Goal: Task Accomplishment & Management: Manage account settings

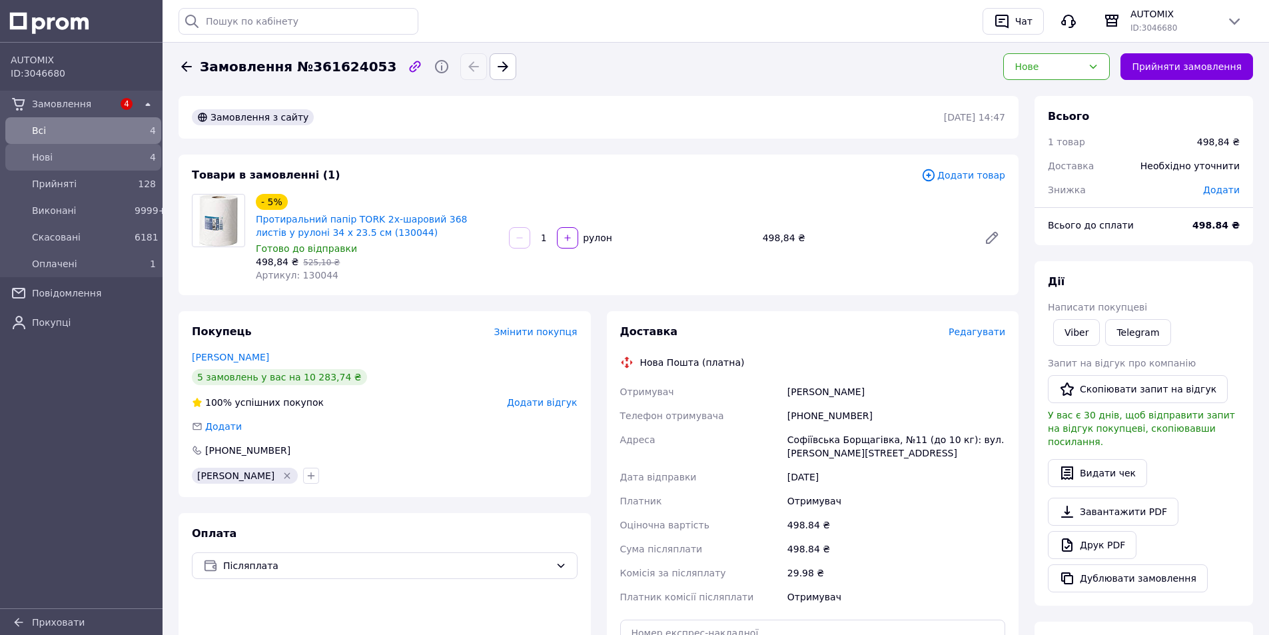
click at [54, 158] on span "Нові" at bounding box center [80, 157] width 97 height 13
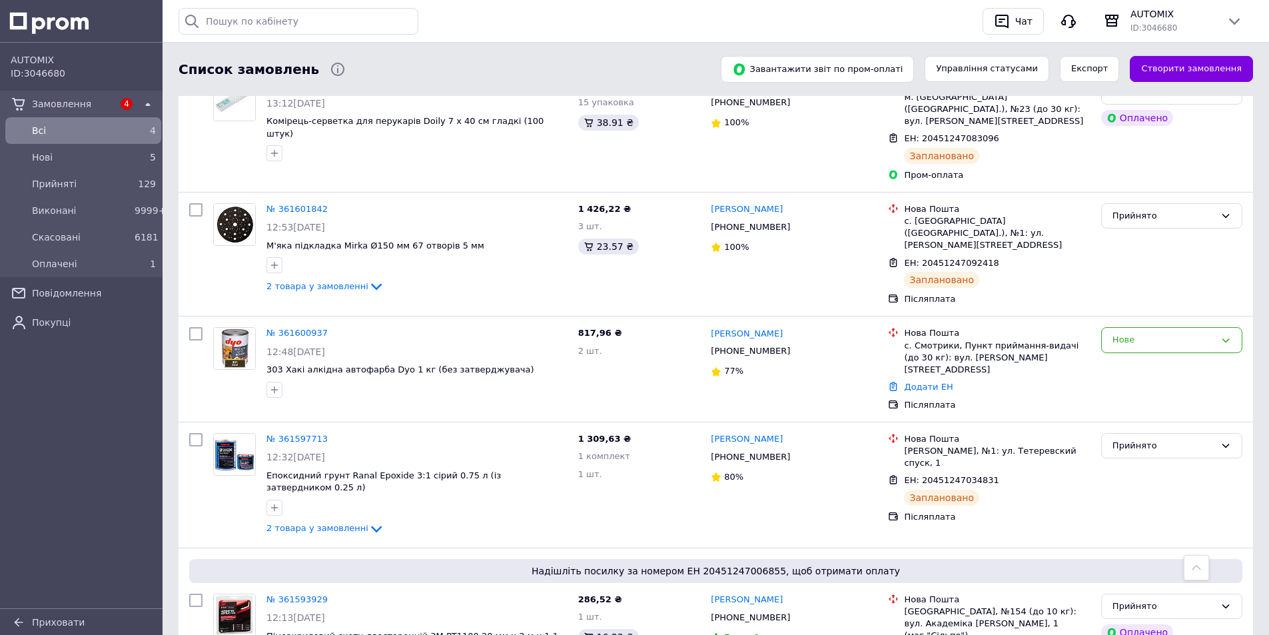
scroll to position [1598, 0]
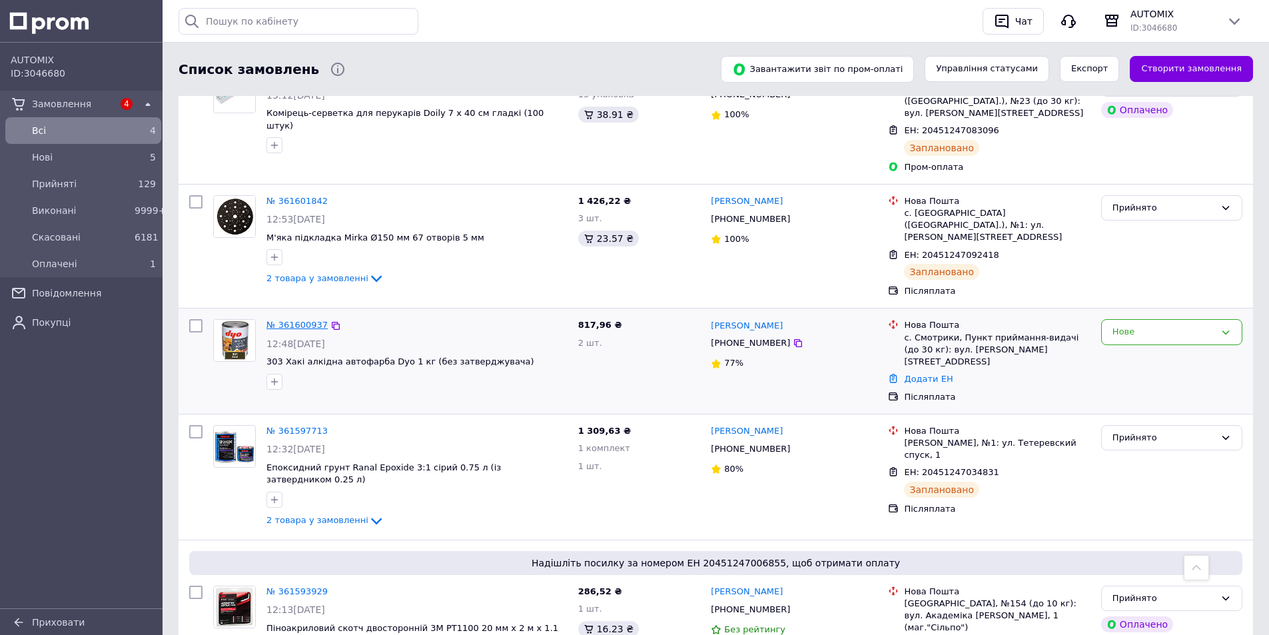
click at [280, 320] on link "№ 361600937" at bounding box center [296, 325] width 61 height 10
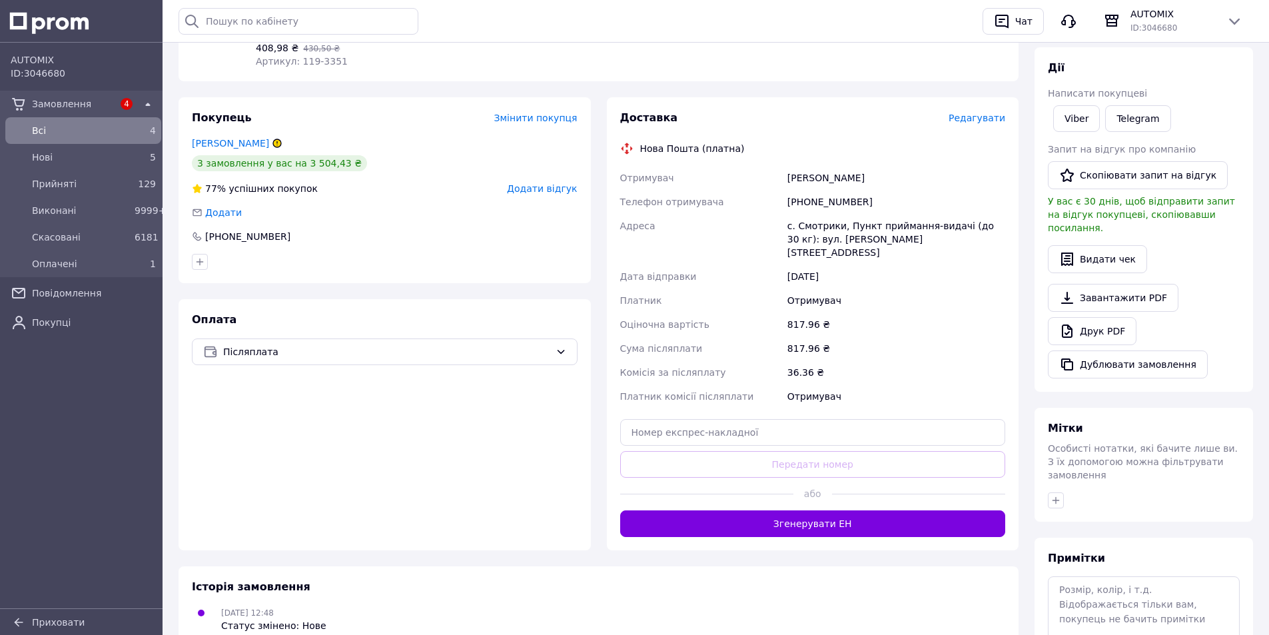
scroll to position [176, 0]
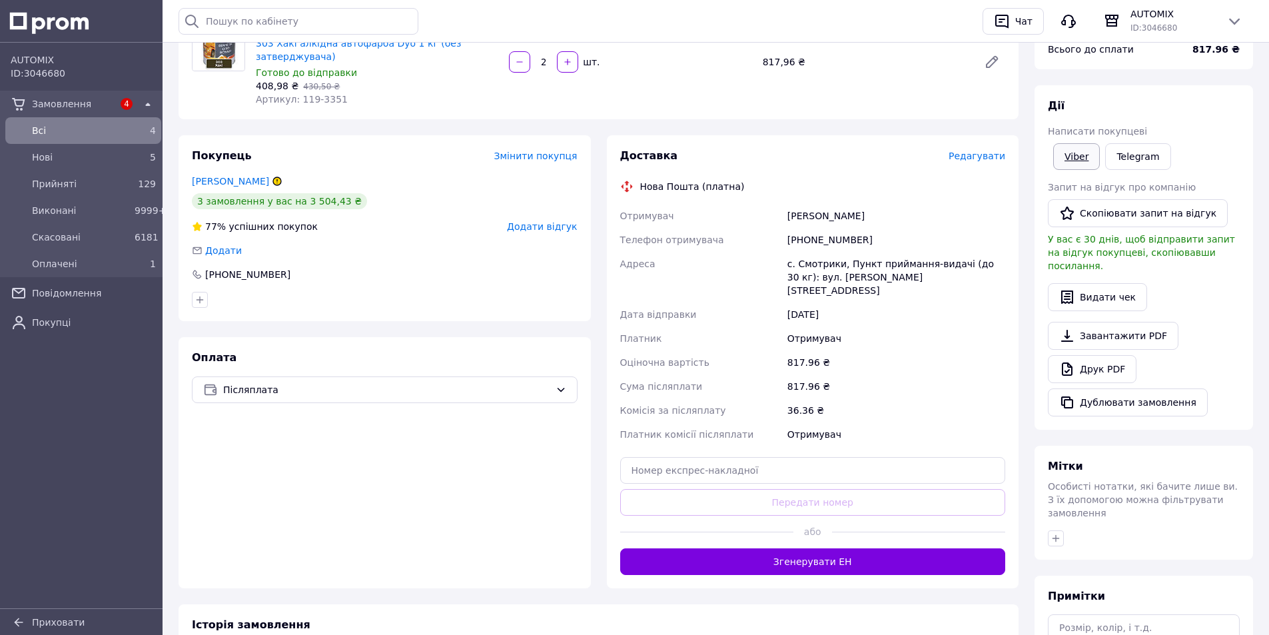
click at [1082, 159] on link "Viber" at bounding box center [1076, 156] width 47 height 27
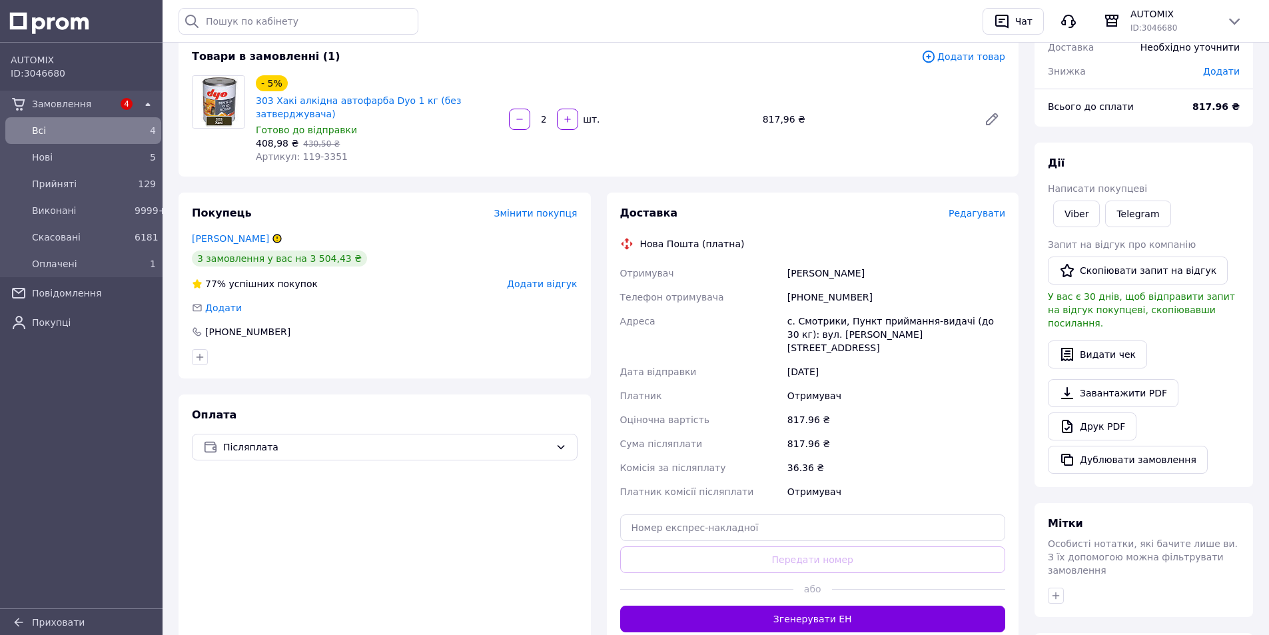
scroll to position [109, 0]
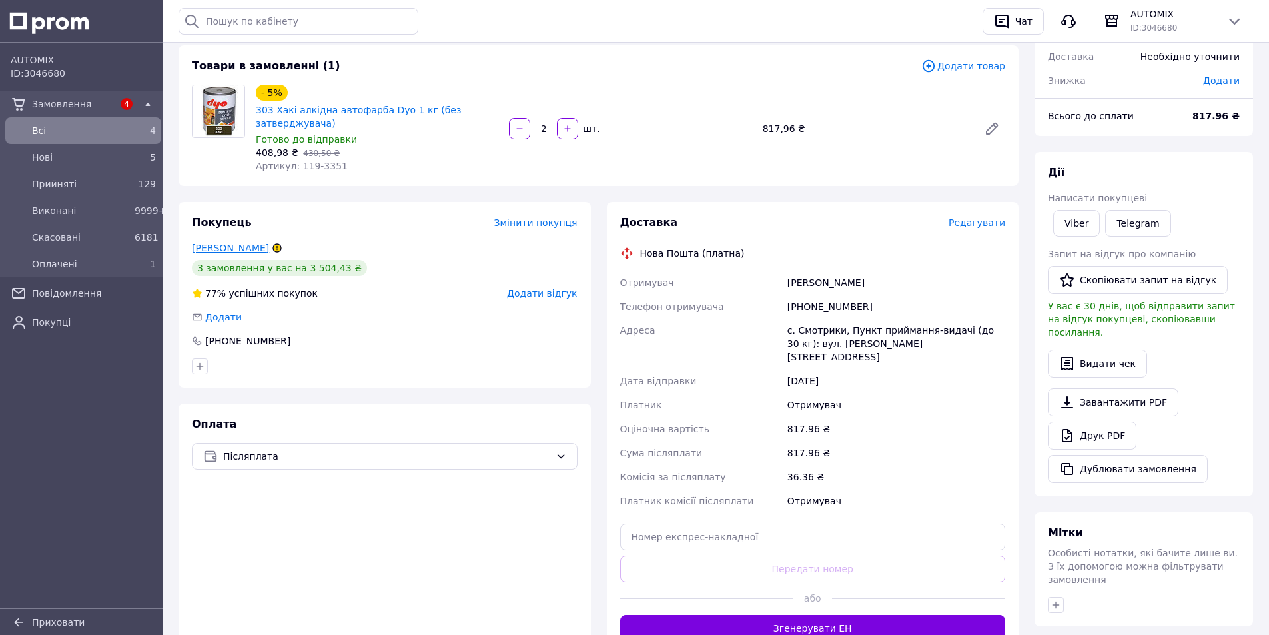
click at [224, 248] on link "Лисенко Юра" at bounding box center [230, 247] width 77 height 11
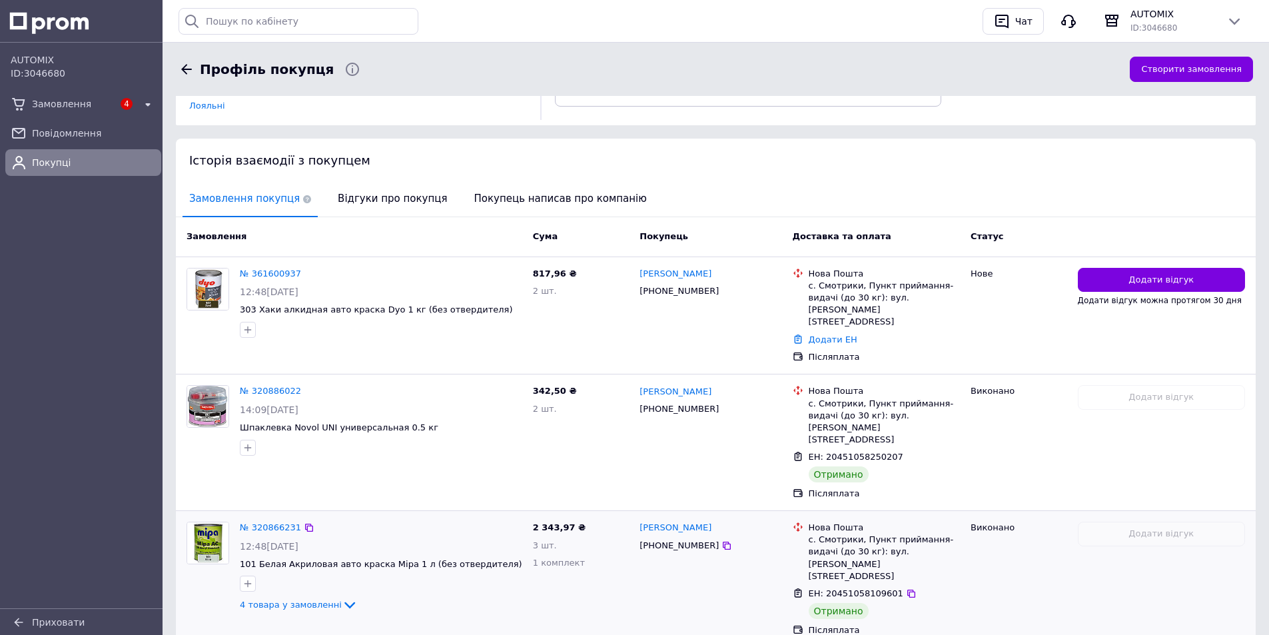
scroll to position [264, 0]
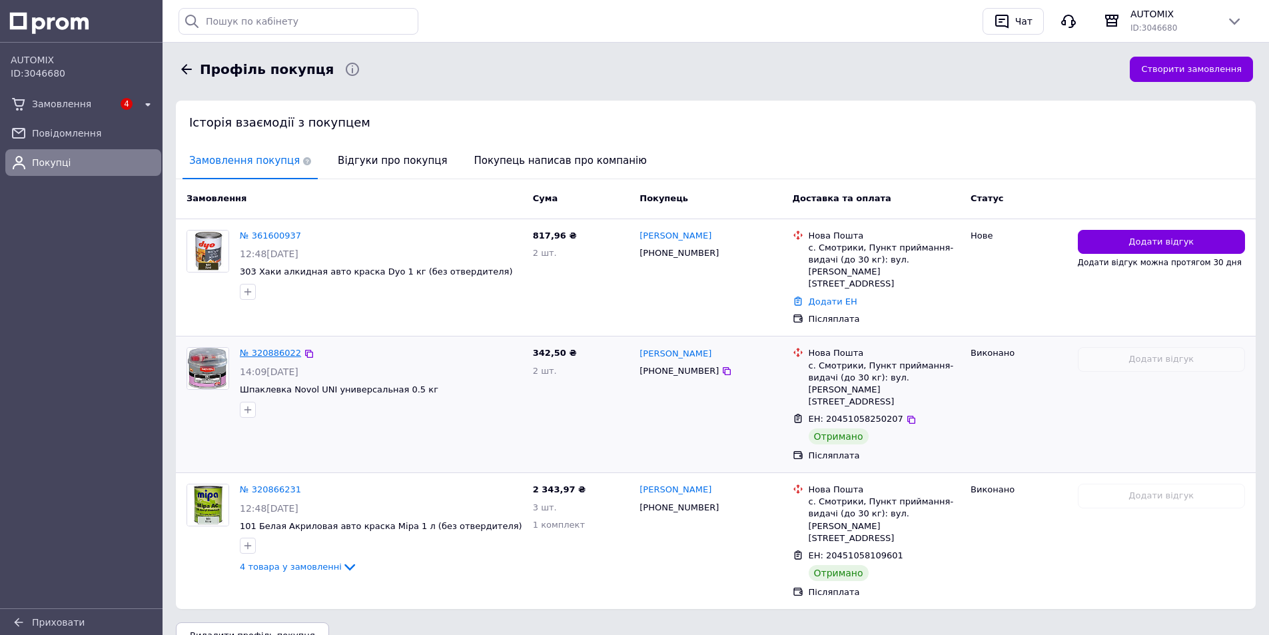
click at [278, 348] on link "№ 320886022" at bounding box center [270, 353] width 61 height 10
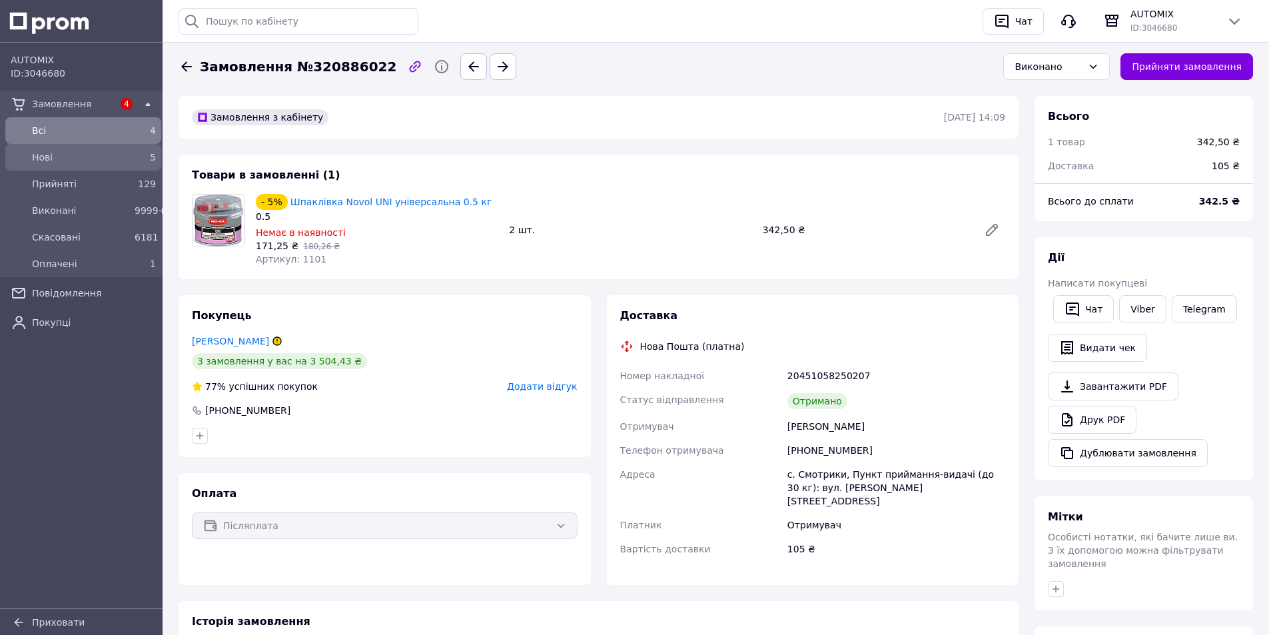
click at [39, 155] on span "Нові" at bounding box center [80, 157] width 97 height 13
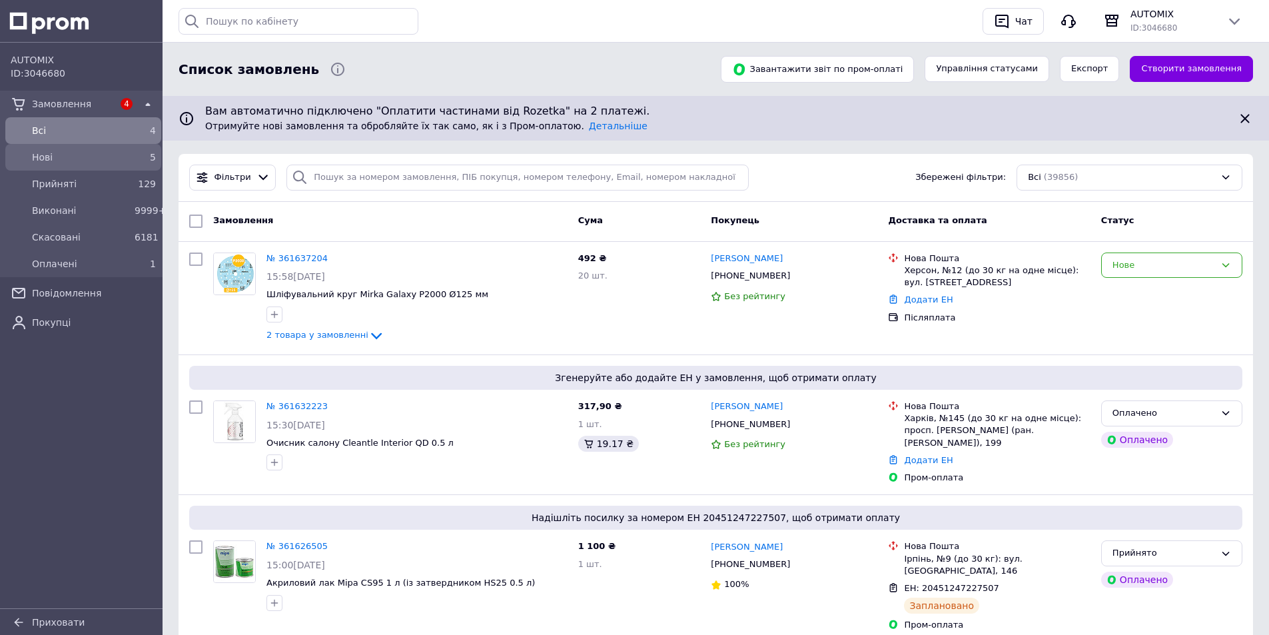
click at [108, 150] on div "Нові" at bounding box center [80, 157] width 103 height 19
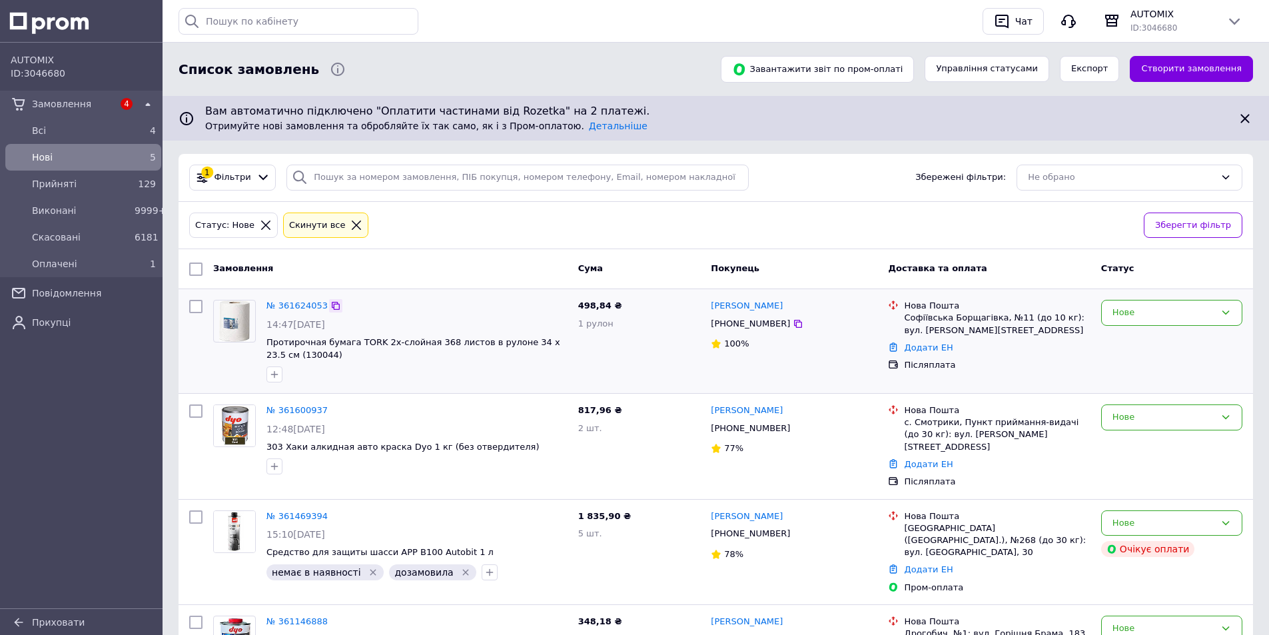
click at [330, 307] on icon at bounding box center [335, 305] width 11 height 11
click at [289, 304] on link "№ 361624053" at bounding box center [296, 305] width 61 height 10
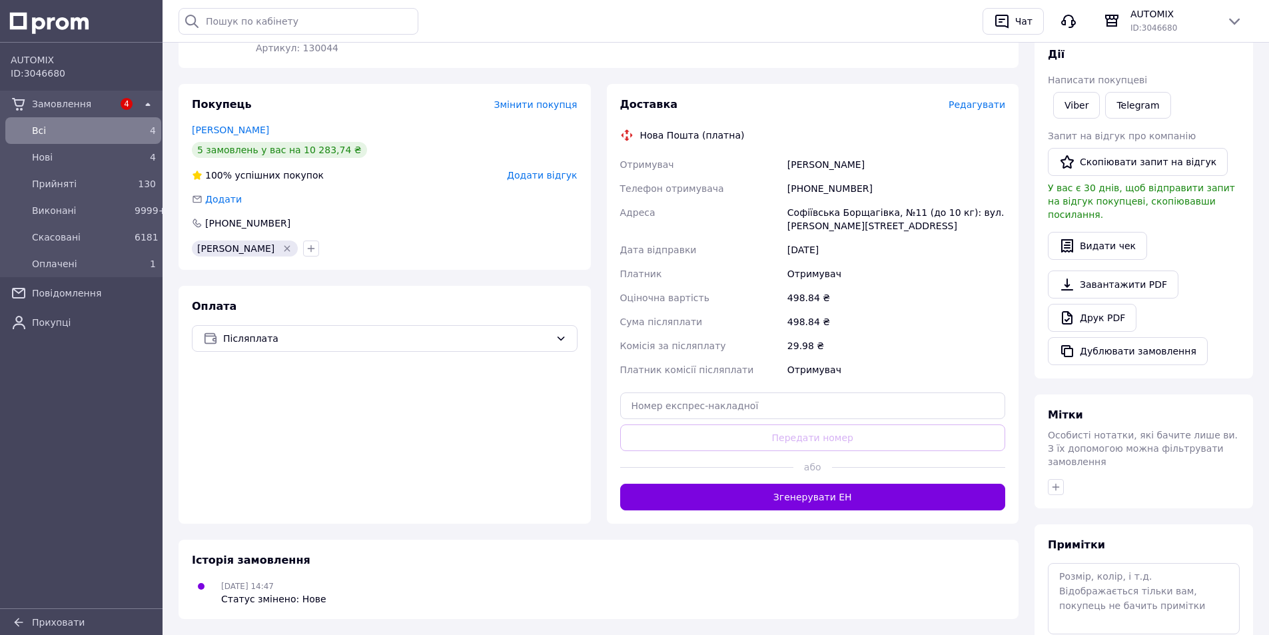
scroll to position [109, 0]
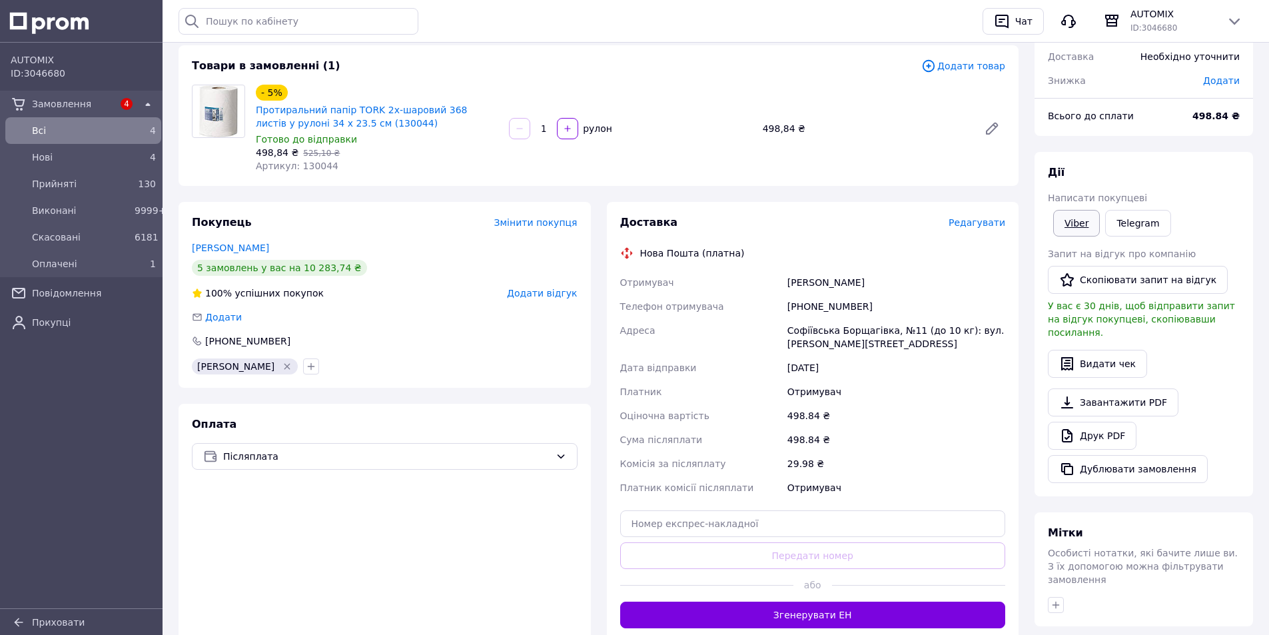
click at [1068, 216] on link "Viber" at bounding box center [1076, 223] width 47 height 27
click at [824, 532] on input "text" at bounding box center [813, 523] width 386 height 27
paste input "20451247318683"
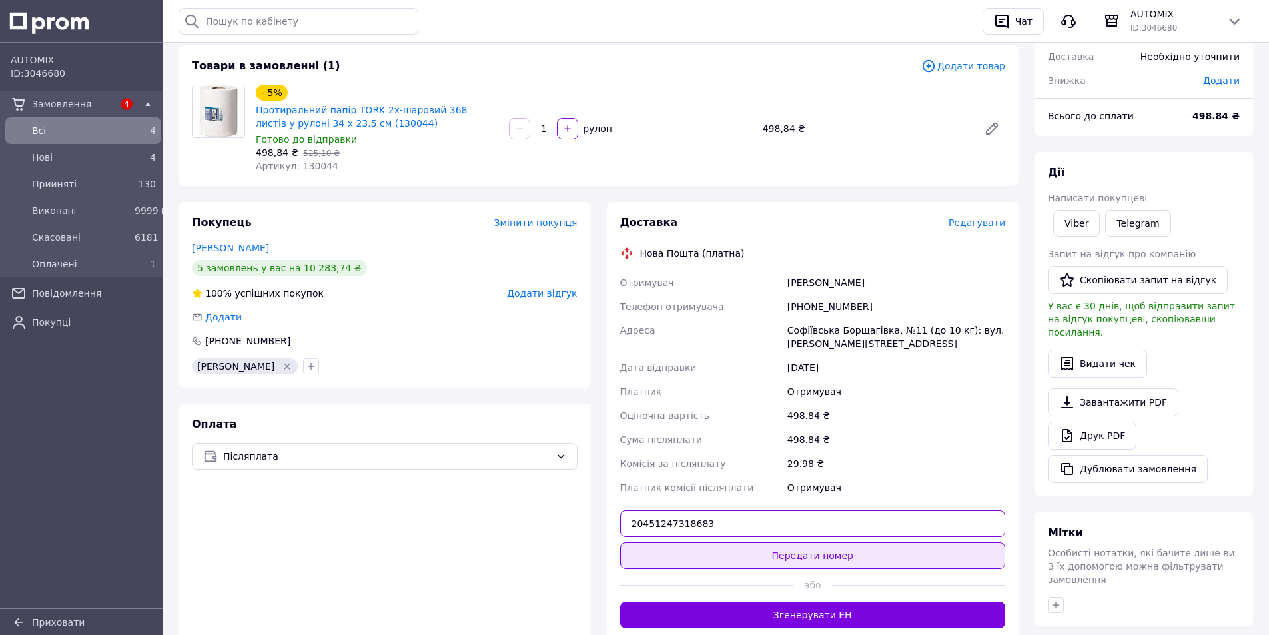
type input "20451247318683"
click at [855, 560] on button "Передати номер" at bounding box center [813, 555] width 386 height 27
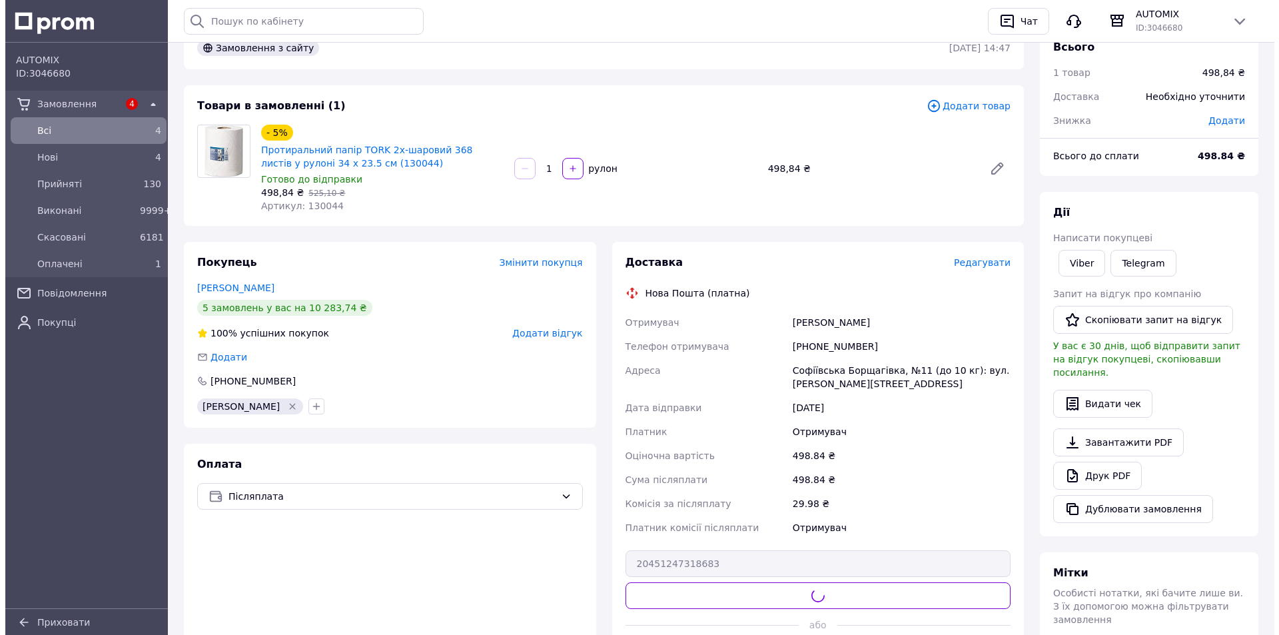
scroll to position [0, 0]
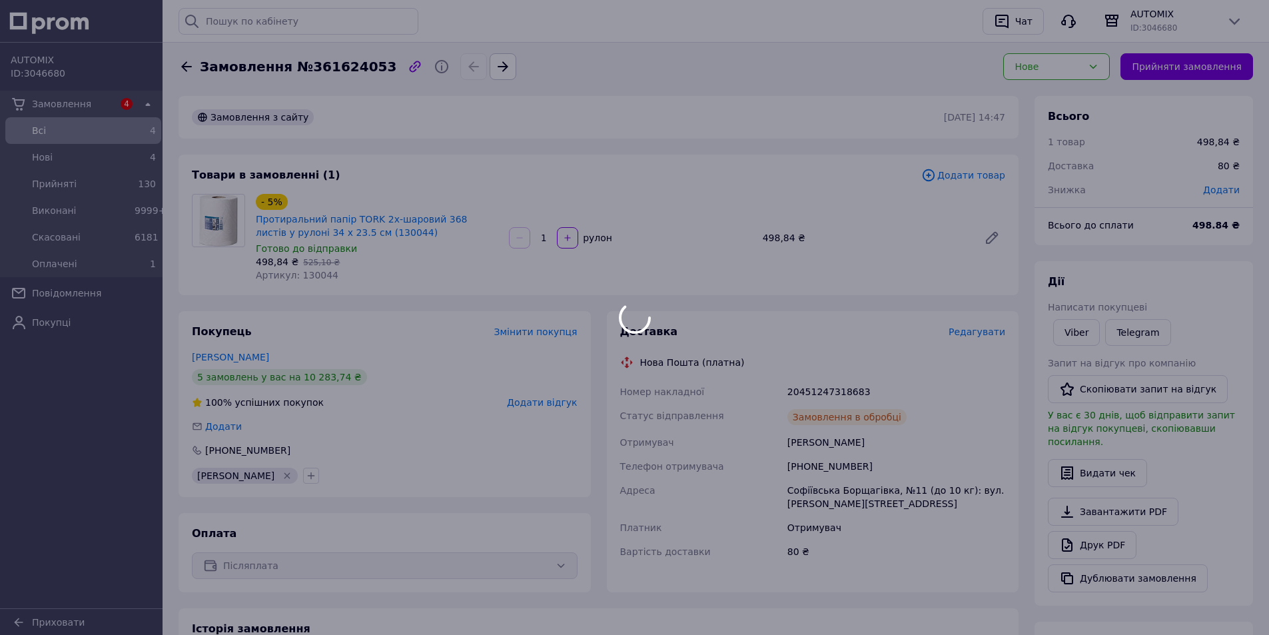
click at [1098, 64] on div at bounding box center [634, 317] width 1269 height 635
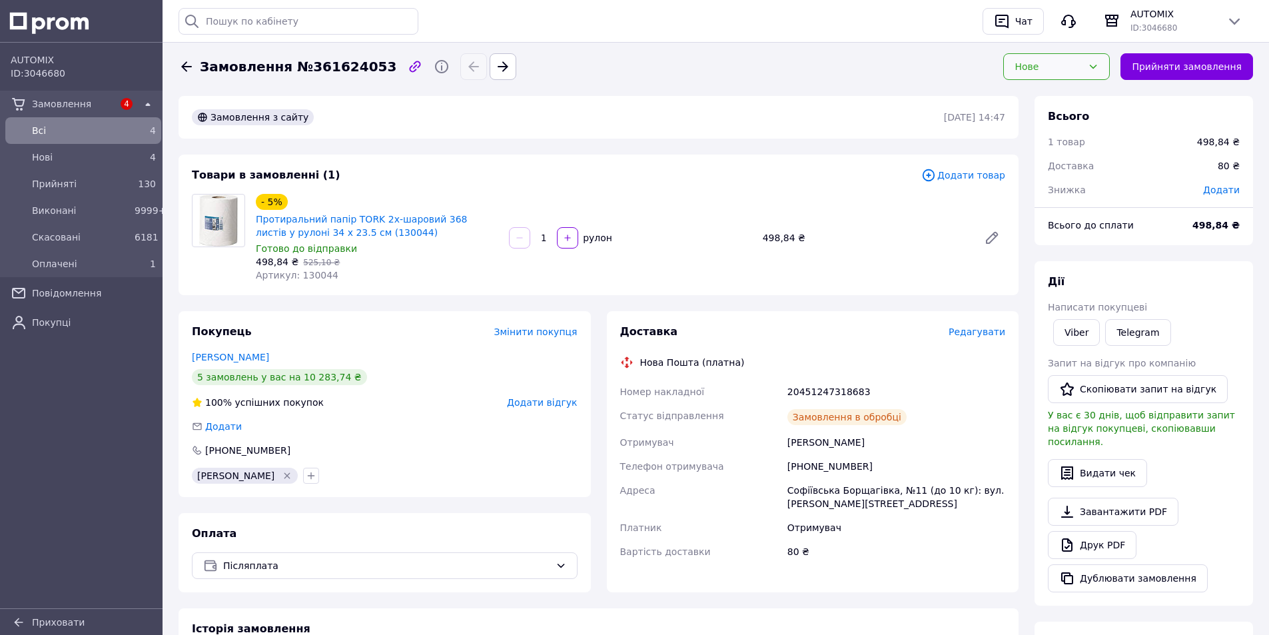
click at [1074, 58] on div "Нове" at bounding box center [1056, 66] width 107 height 27
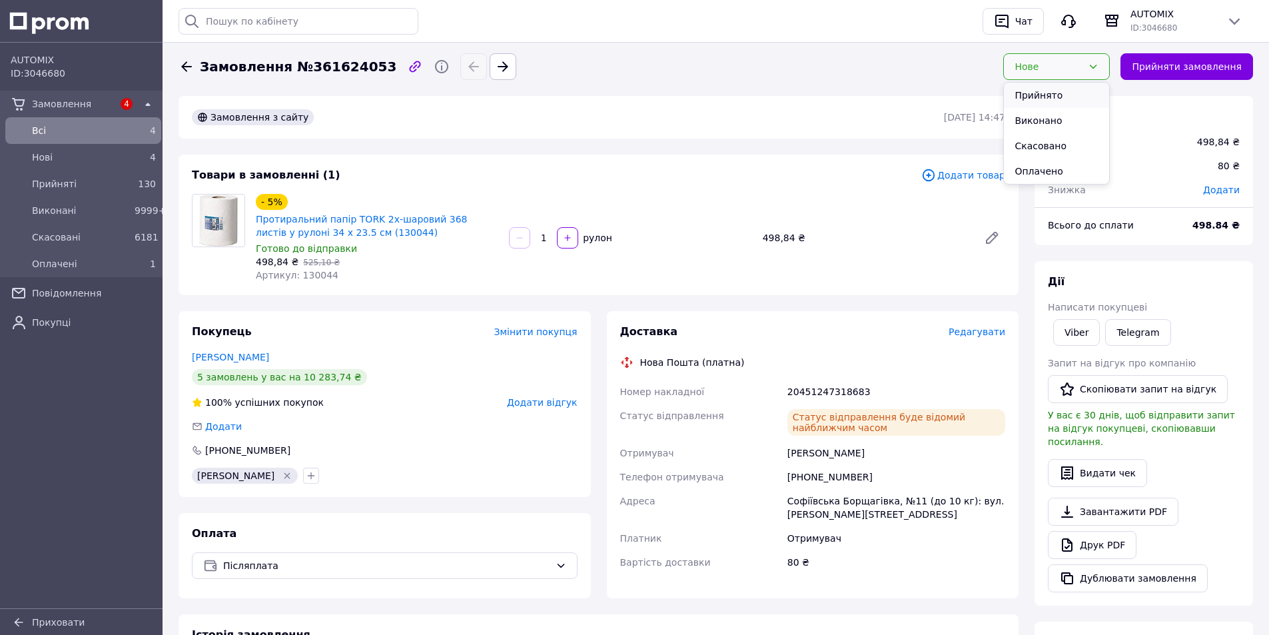
click at [1076, 93] on li "Прийнято" at bounding box center [1056, 95] width 105 height 25
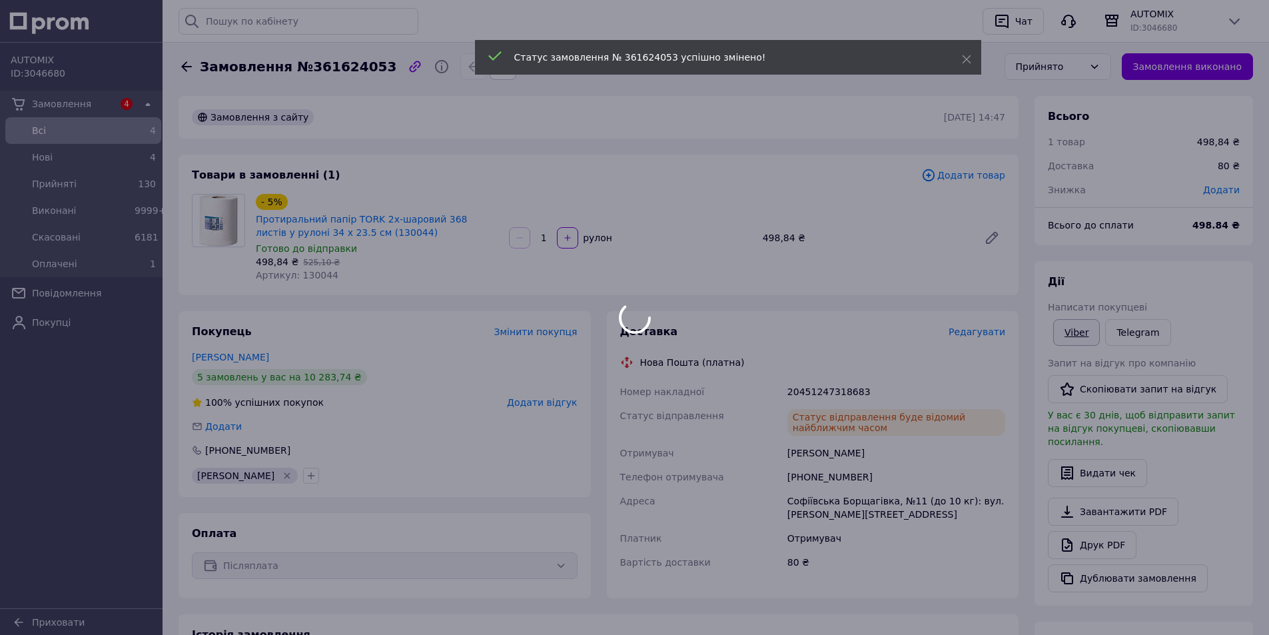
click at [1080, 332] on link "Viber" at bounding box center [1076, 332] width 47 height 27
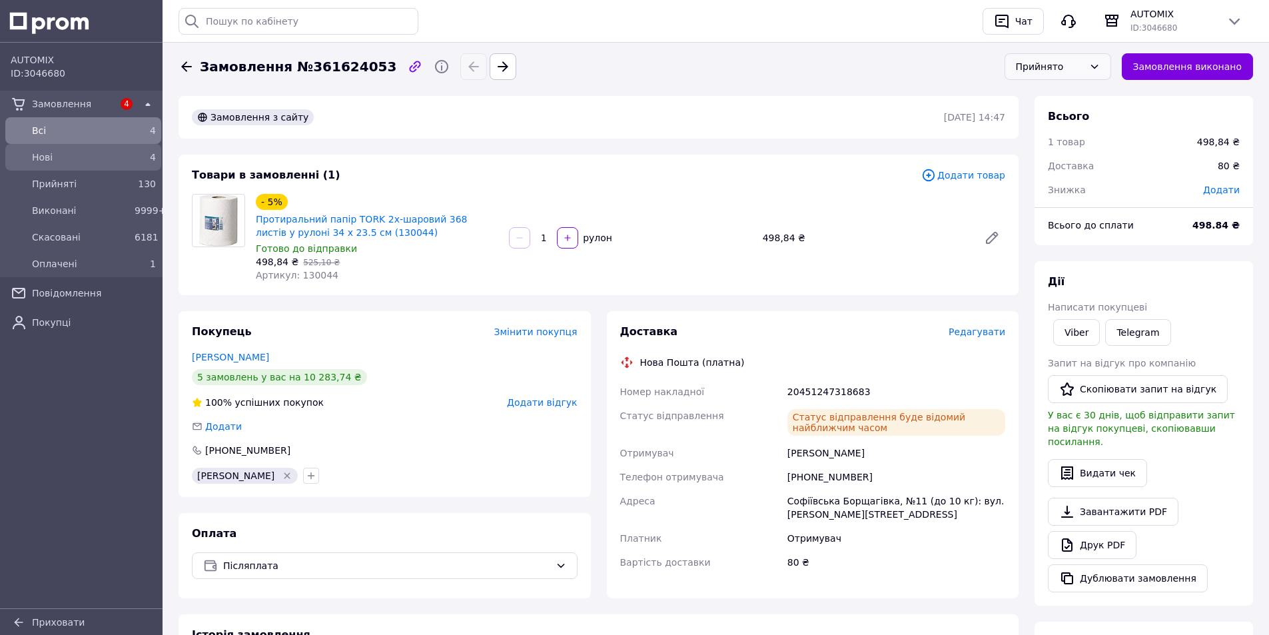
click at [89, 151] on span "Нові" at bounding box center [80, 157] width 97 height 13
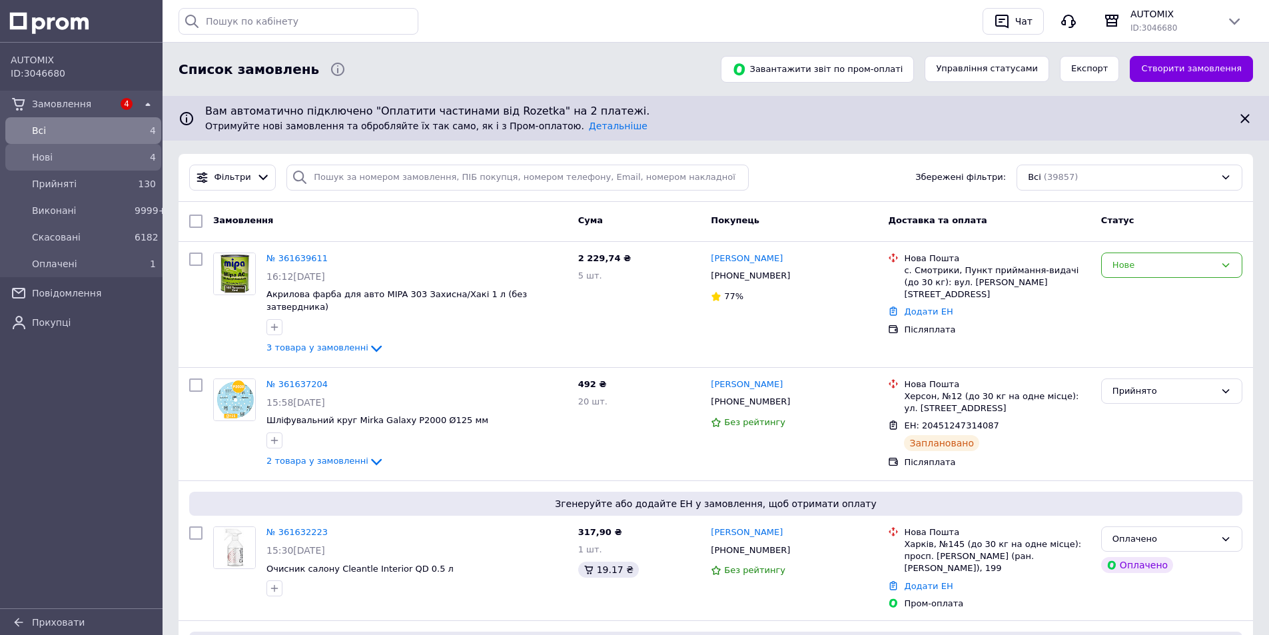
click at [61, 163] on div "Нові" at bounding box center [80, 157] width 103 height 19
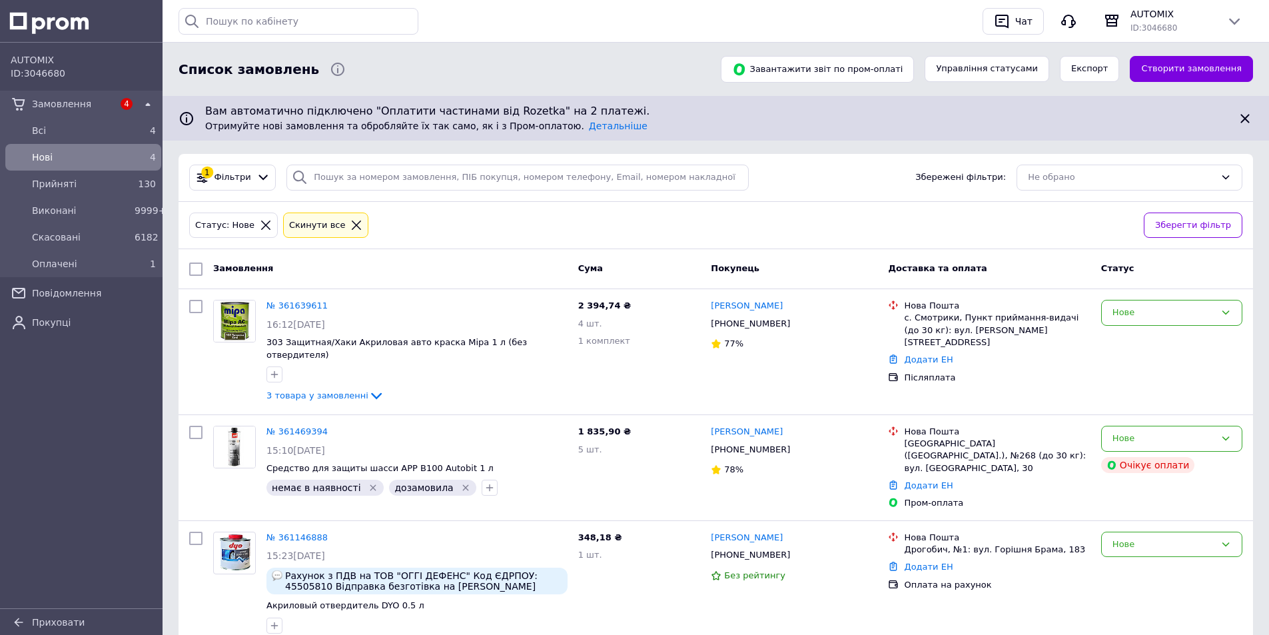
click at [123, 158] on span "Нові" at bounding box center [80, 157] width 97 height 13
click at [0, 416] on div "AUTOMIX ID: 3046680 Замовлення 4 Всi 4 Нові 4 Прийняті 130 Виконані 9999+ Скасо…" at bounding box center [83, 327] width 166 height 569
click at [86, 166] on div "Нові" at bounding box center [80, 157] width 103 height 19
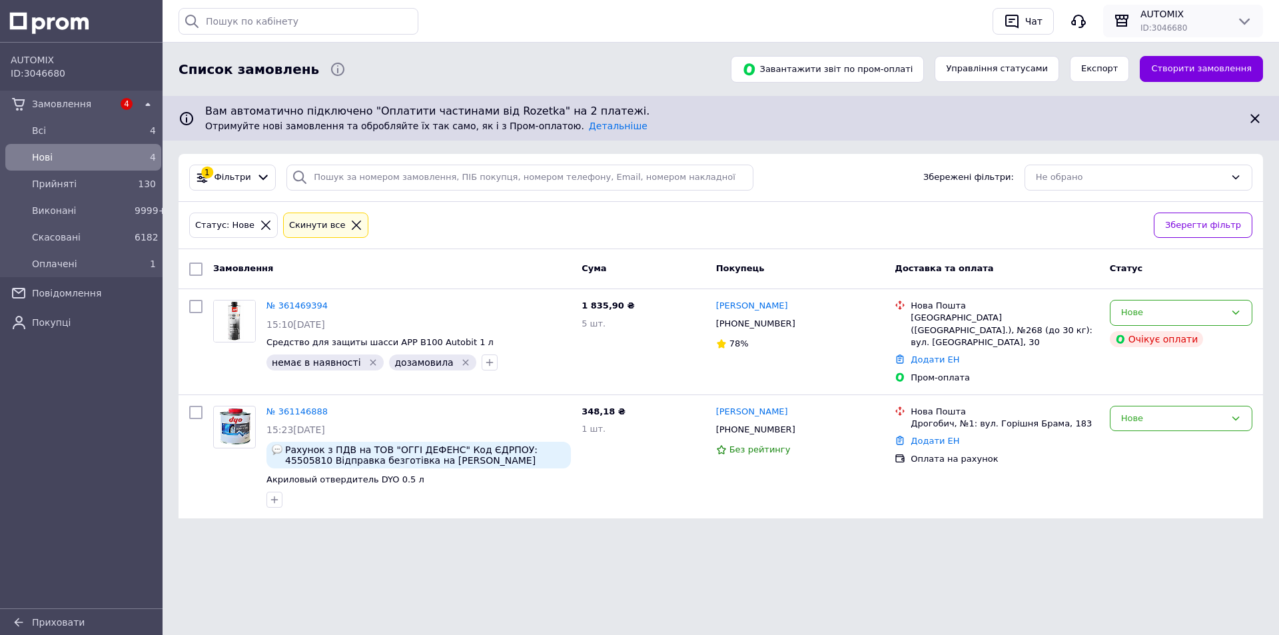
click at [1171, 18] on span "AUTOMIX" at bounding box center [1182, 13] width 85 height 13
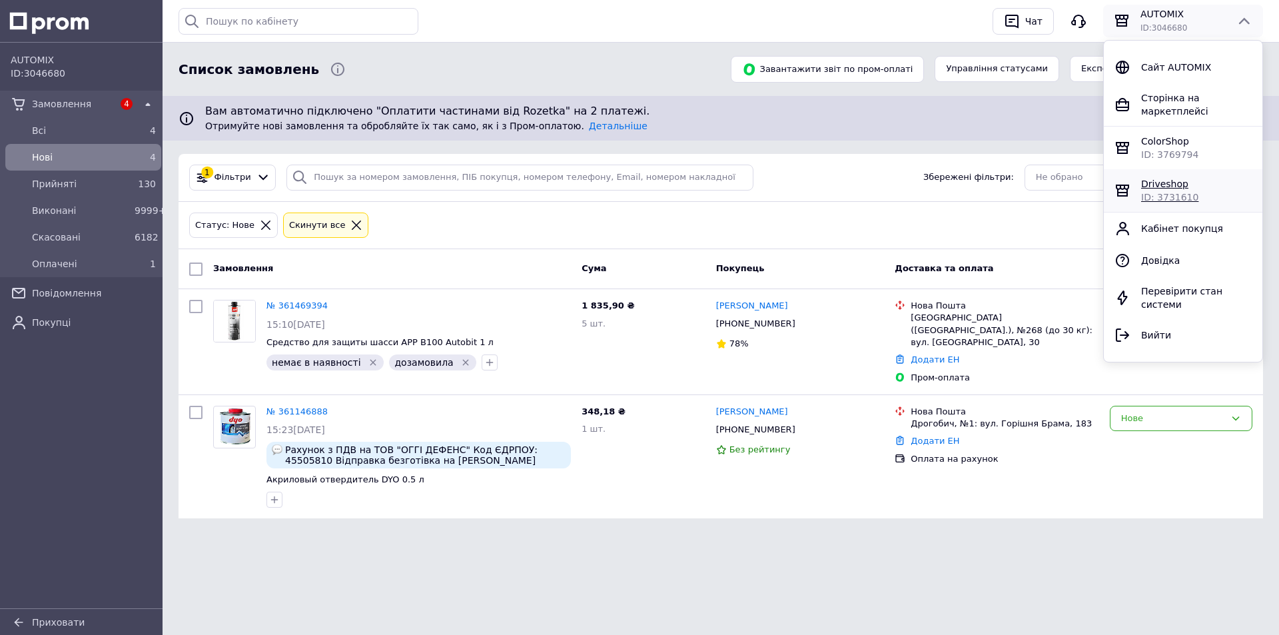
click at [1151, 192] on span "ID: 3731610" at bounding box center [1169, 197] width 57 height 11
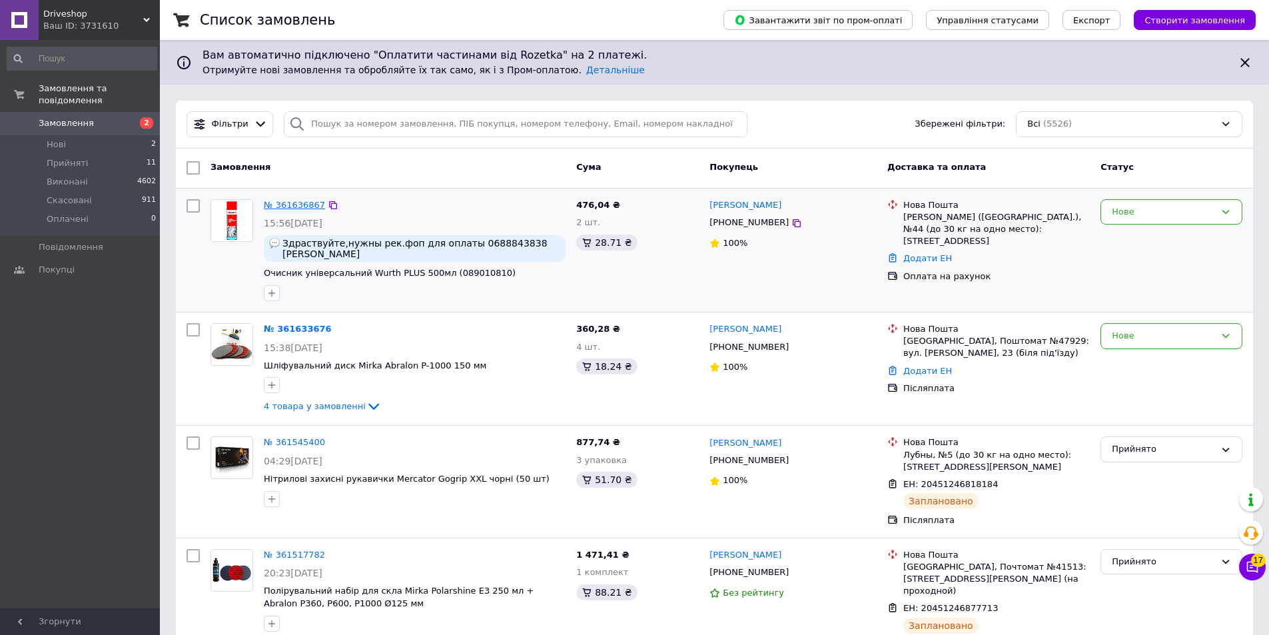
click at [311, 203] on link "№ 361636867" at bounding box center [294, 205] width 61 height 10
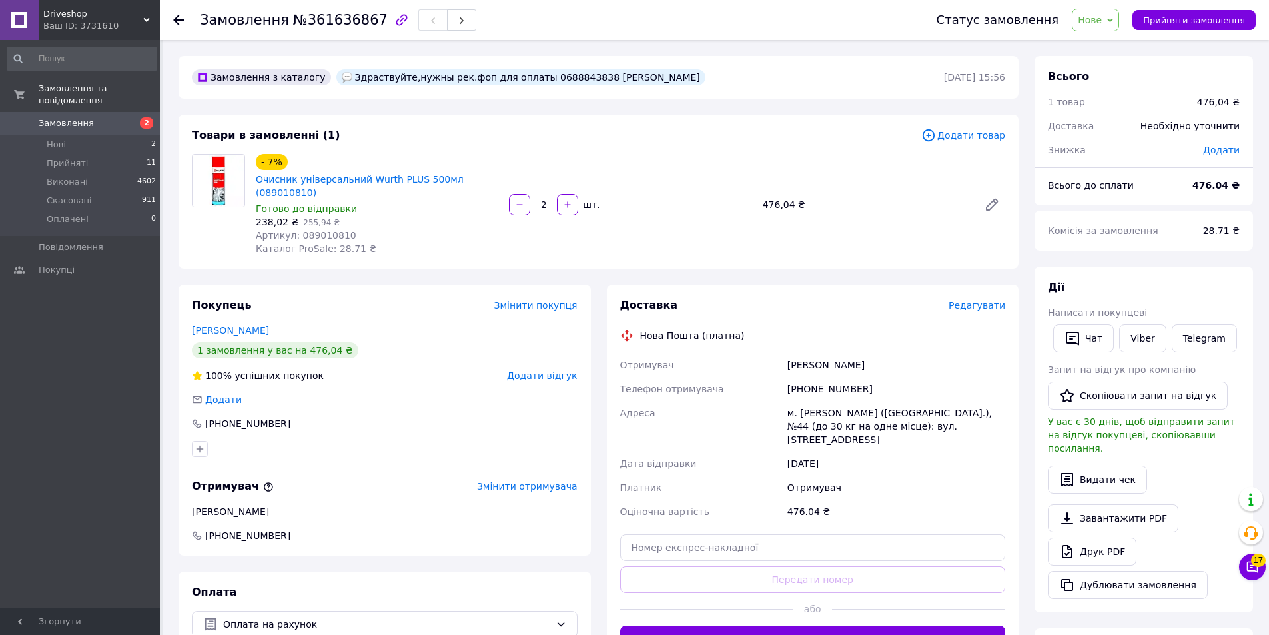
click at [44, 9] on span "Driveshop" at bounding box center [93, 14] width 100 height 12
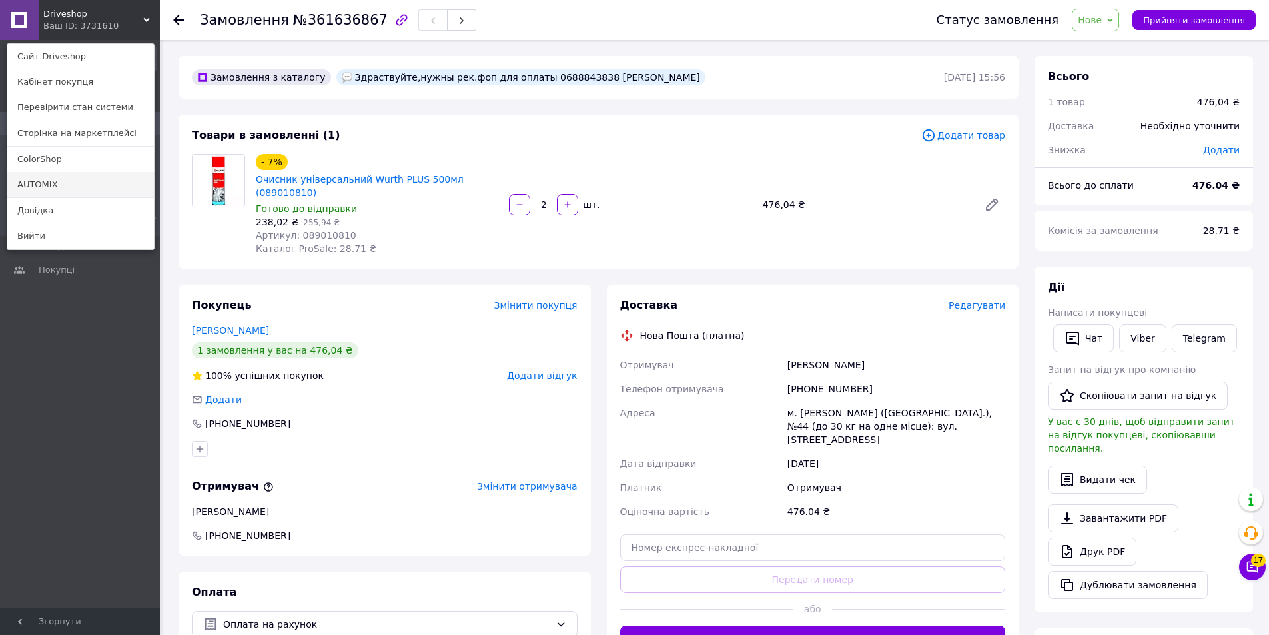
click at [25, 192] on link "AUTOMIX" at bounding box center [80, 184] width 147 height 25
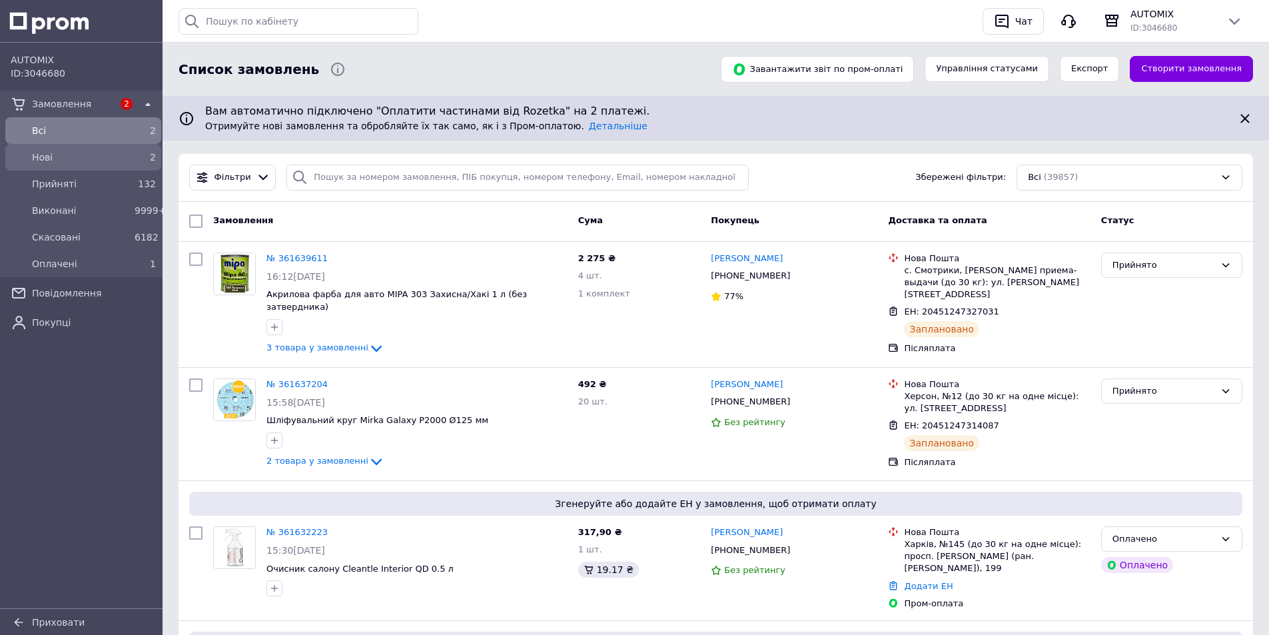
click at [31, 157] on div "Нові" at bounding box center [80, 157] width 103 height 19
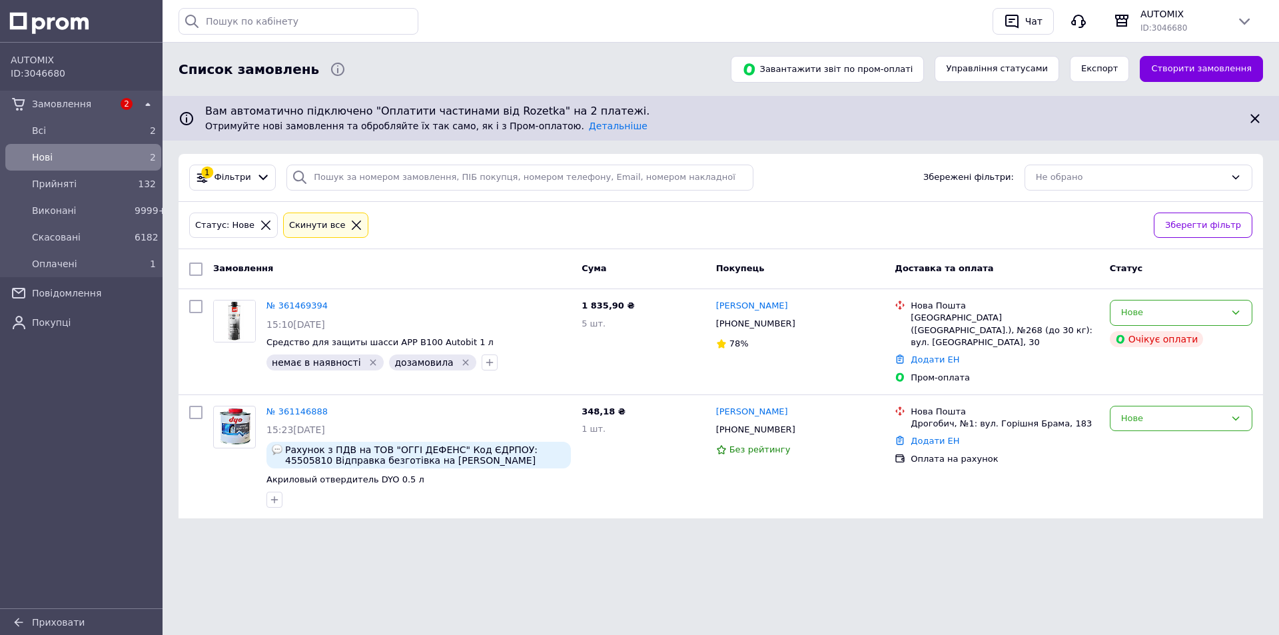
click at [21, 447] on div "AUTOMIX ID: 3046680 Замовлення 2 Всi 2 Нові 2 Прийняті 132 Виконані 9999+ Скасо…" at bounding box center [83, 327] width 166 height 569
click at [77, 188] on span "Прийняті" at bounding box center [80, 183] width 97 height 13
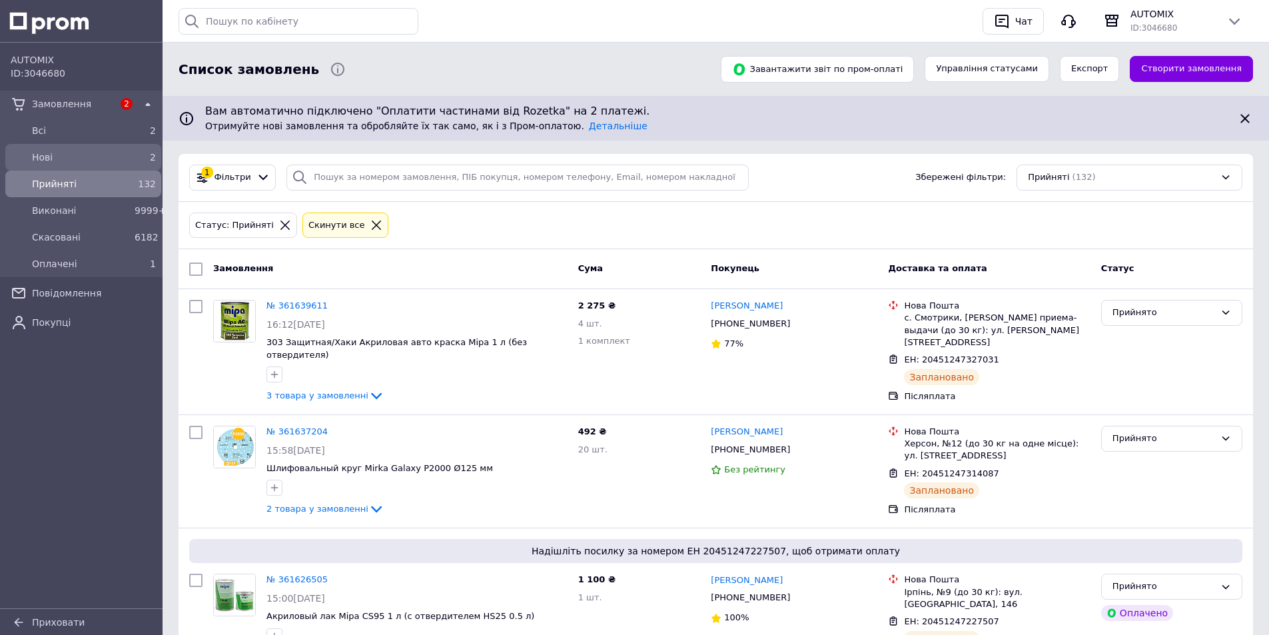
drag, startPoint x: 35, startPoint y: 154, endPoint x: 37, endPoint y: 147, distance: 7.8
click at [35, 154] on span "Нові" at bounding box center [80, 157] width 97 height 13
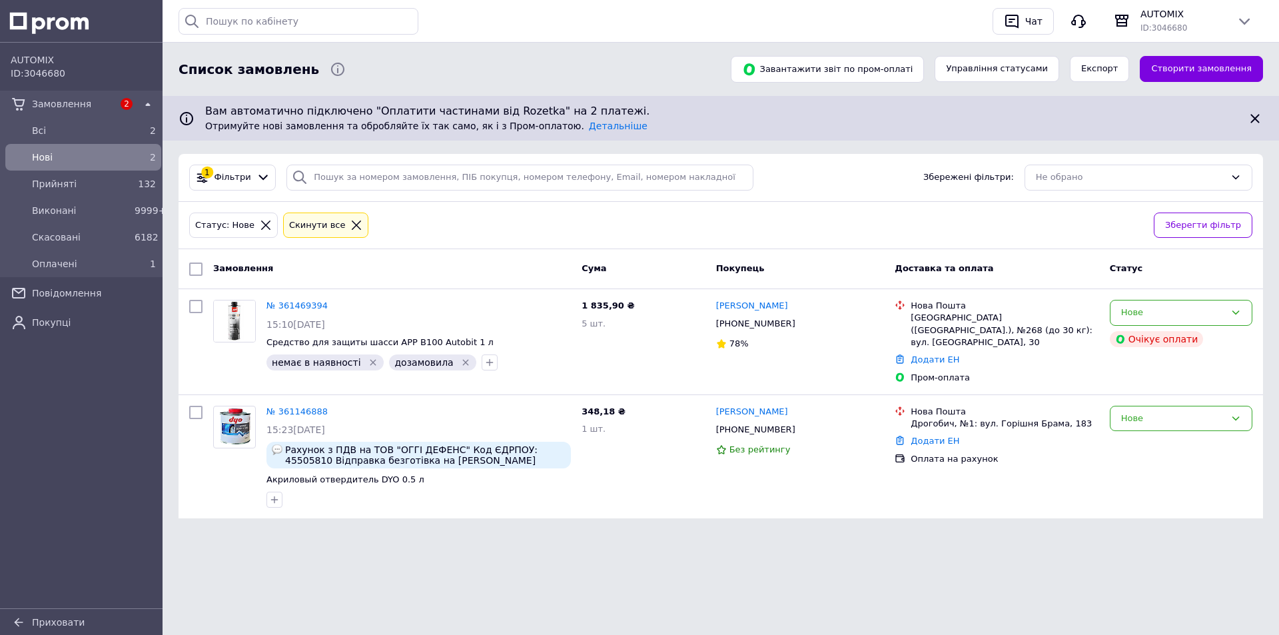
click at [57, 149] on div "Нові" at bounding box center [80, 157] width 103 height 19
click at [41, 153] on span "Нові" at bounding box center [80, 157] width 97 height 13
click at [56, 160] on span "Нові" at bounding box center [80, 157] width 97 height 13
click at [68, 188] on span "Прийняті" at bounding box center [80, 183] width 97 height 13
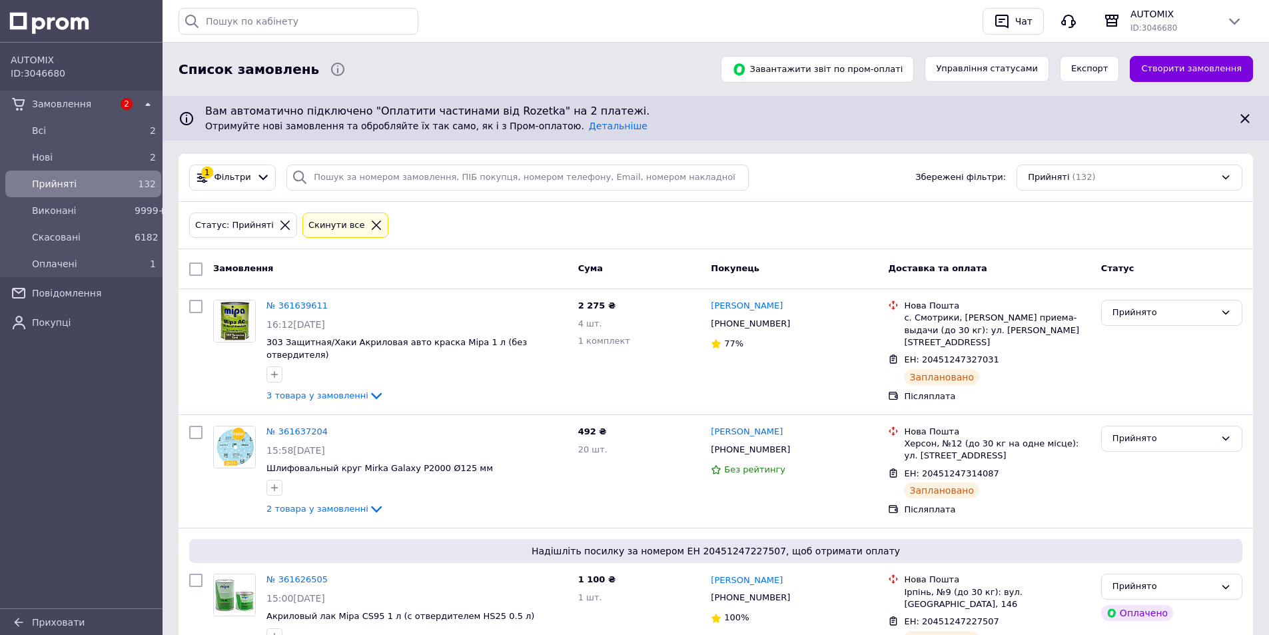
click at [408, 219] on div "Статус: Прийняті Cкинути все" at bounding box center [715, 225] width 1058 height 31
click at [99, 182] on span "Прийняті" at bounding box center [80, 183] width 97 height 13
click at [71, 159] on span "Нові" at bounding box center [80, 157] width 97 height 13
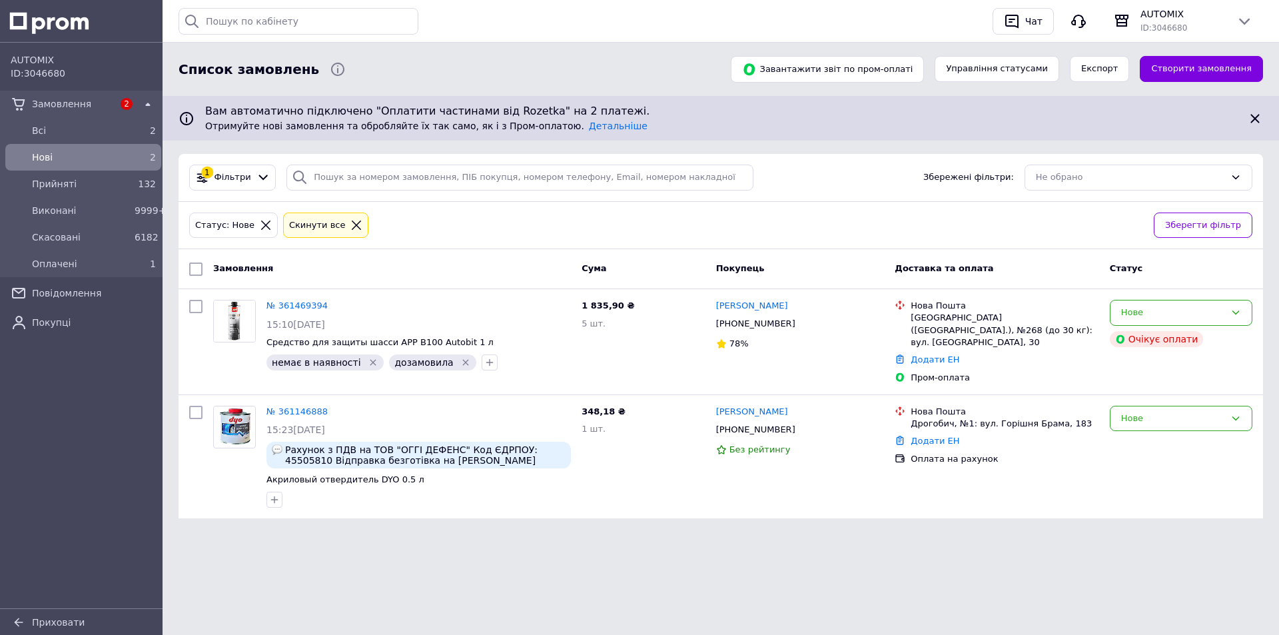
click at [71, 158] on span "Нові" at bounding box center [80, 157] width 97 height 13
click at [55, 164] on div "Нові" at bounding box center [80, 157] width 103 height 19
click at [54, 164] on div "Нові" at bounding box center [80, 157] width 103 height 19
click at [27, 388] on div "AUTOMIX ID: 3046680 Замовлення 2 Всi 2 Нові 2 Прийняті 132 Виконані 9999+ Скасо…" at bounding box center [83, 327] width 166 height 569
click at [41, 157] on span "Нові" at bounding box center [80, 157] width 97 height 13
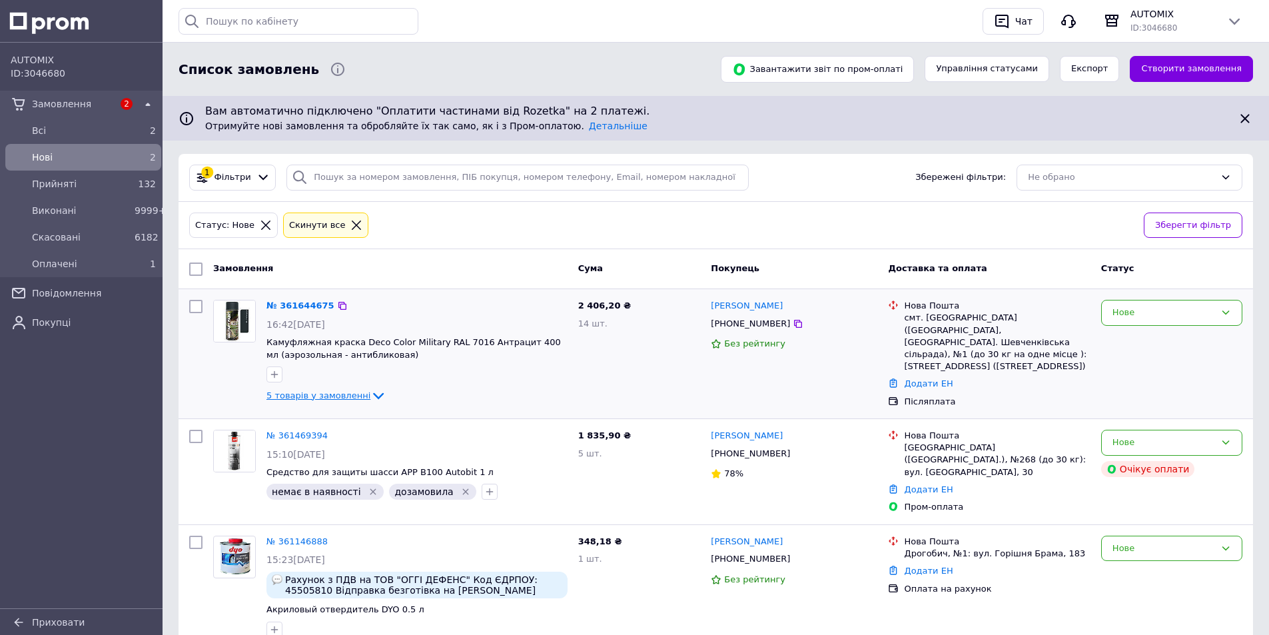
click at [322, 395] on span "5 товарів у замовленні" at bounding box center [318, 395] width 104 height 10
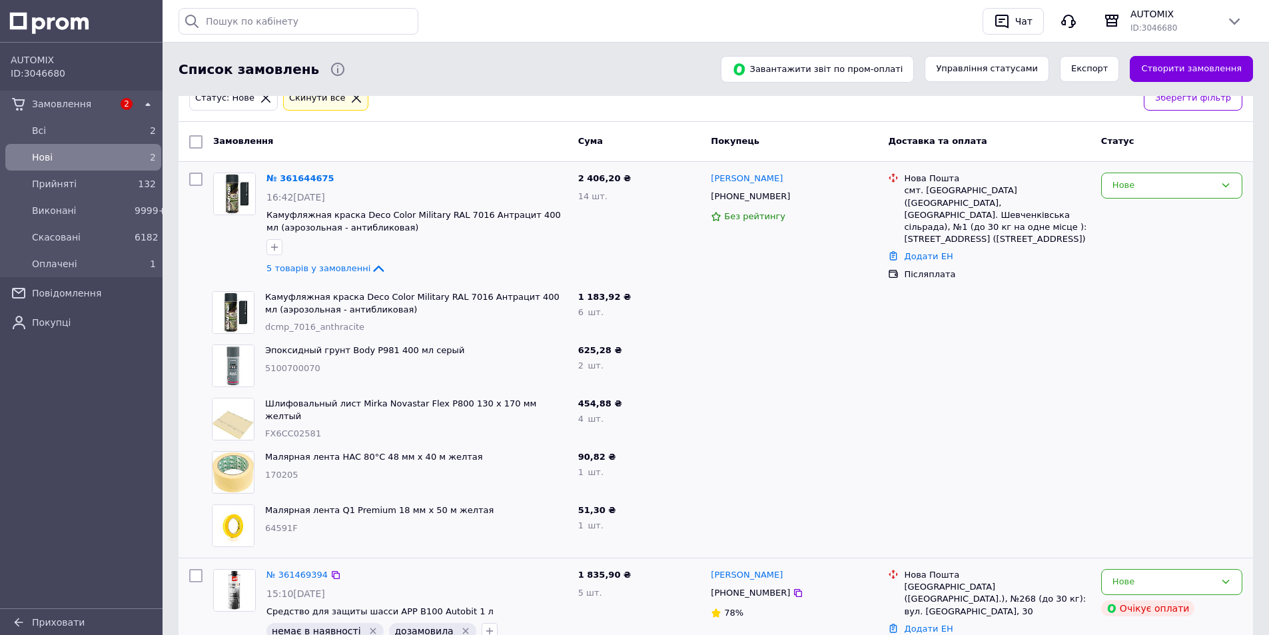
scroll to position [306, 0]
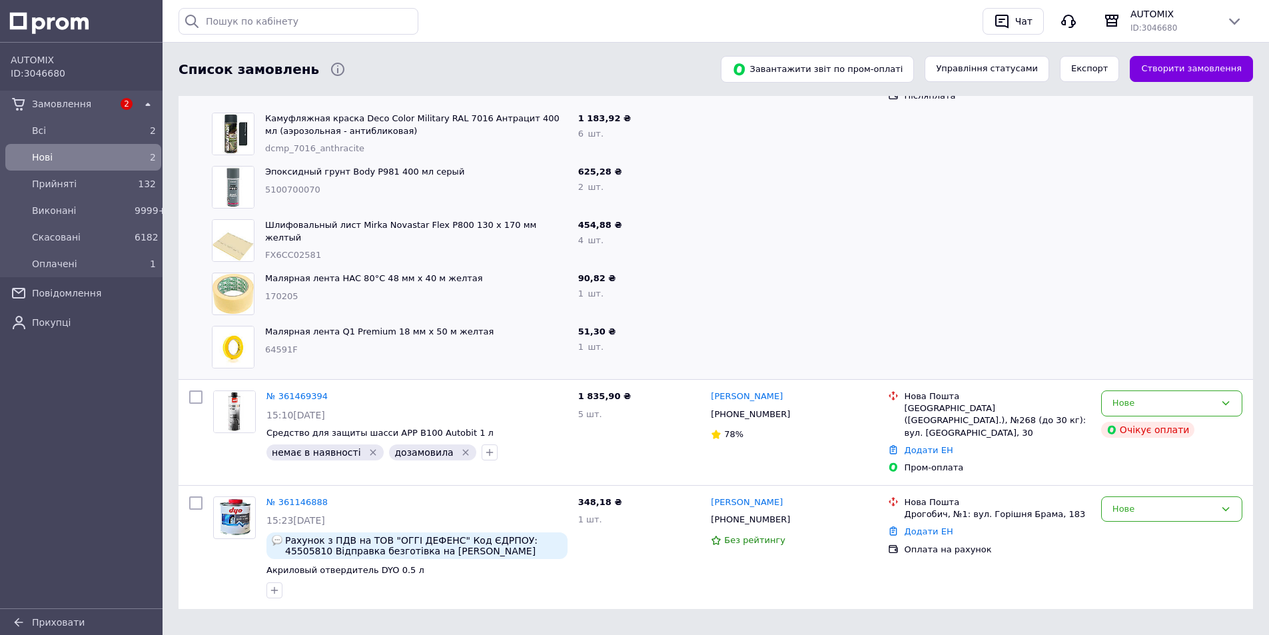
drag, startPoint x: 36, startPoint y: 398, endPoint x: 43, endPoint y: 352, distance: 46.5
click at [36, 398] on div "AUTOMIX ID: 3046680 Замовлення 2 Всi 2 Нові 2 Прийняті 132 Виконані 9999+ Скасо…" at bounding box center [83, 327] width 166 height 569
click at [49, 164] on div "Нові" at bounding box center [80, 157] width 103 height 19
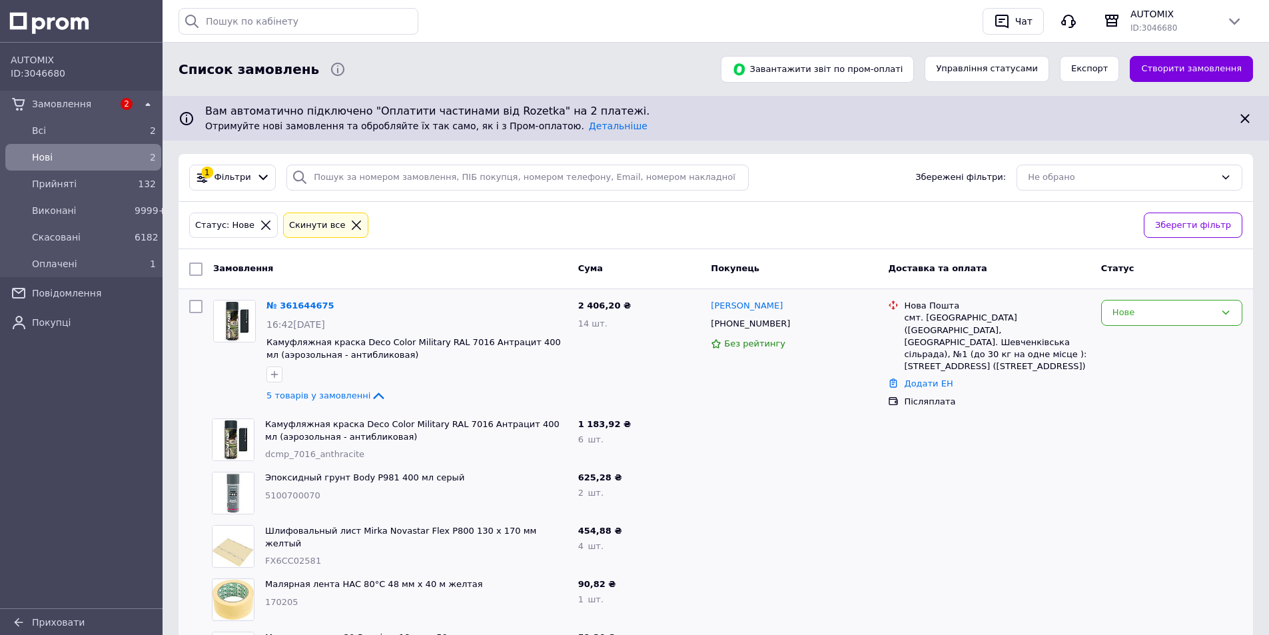
click at [27, 154] on div at bounding box center [18, 157] width 21 height 21
click at [20, 401] on div "AUTOMIX ID: 3046680 Замовлення 2 Всi 2 Нові 2 Прийняті 132 Виконані 9999+ Скасо…" at bounding box center [83, 327] width 166 height 569
click at [67, 166] on div "Нові" at bounding box center [80, 157] width 103 height 19
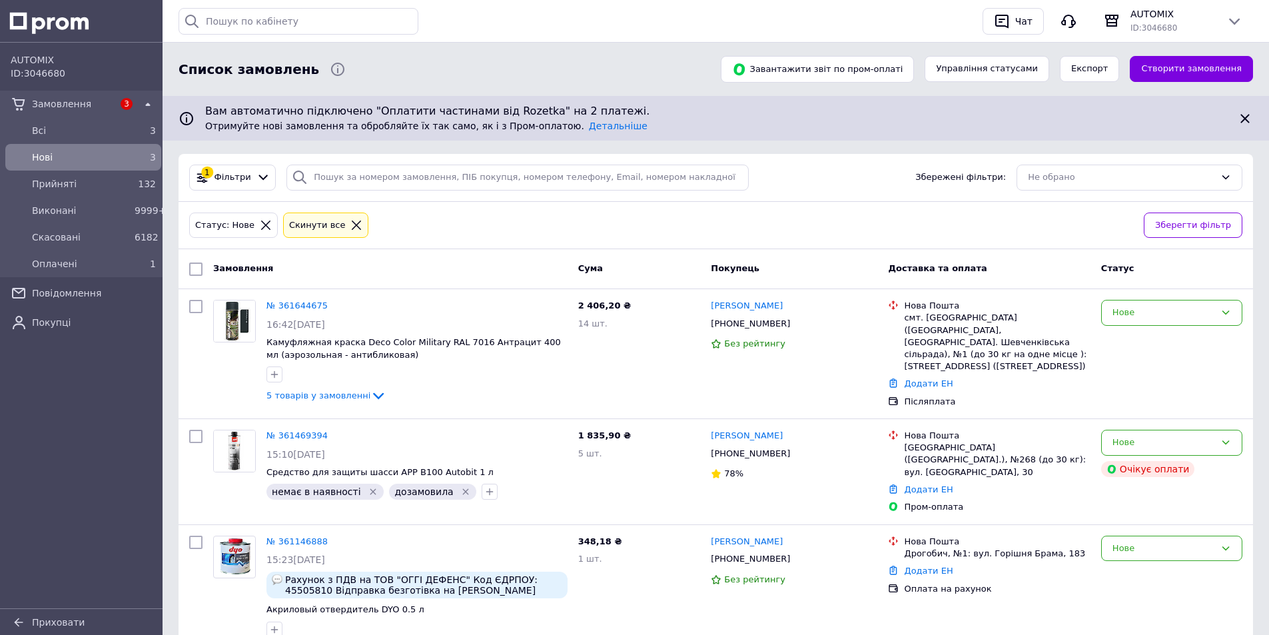
click at [55, 157] on span "Нові" at bounding box center [80, 157] width 97 height 13
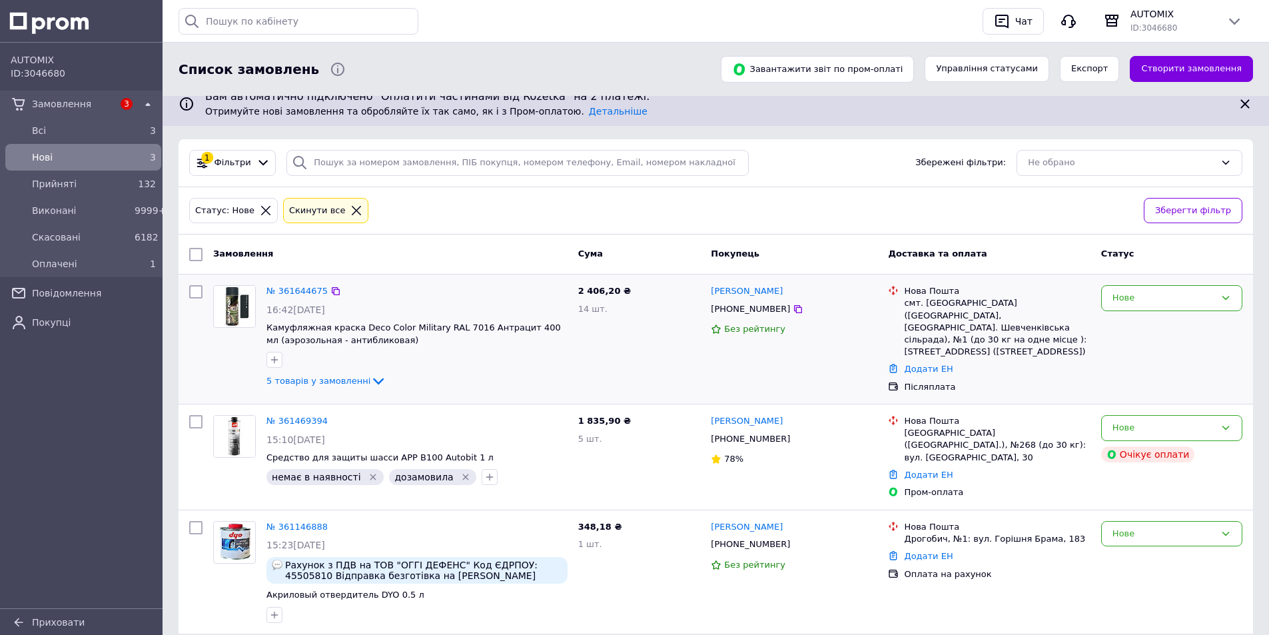
scroll to position [39, 0]
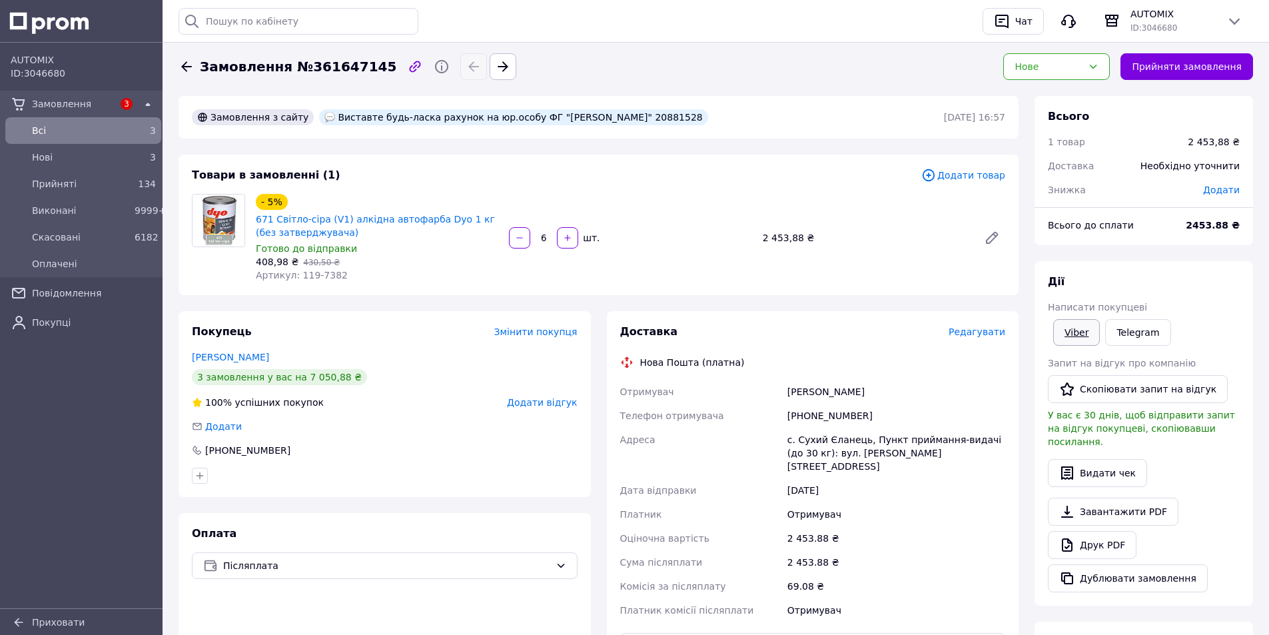
click at [1082, 326] on link "Viber" at bounding box center [1076, 332] width 47 height 27
click at [275, 221] on link "671 Світло-сіра (V1) алкідна автофарба Dyo 1 кг (без затверджувача)" at bounding box center [375, 226] width 239 height 24
